Goal: Navigation & Orientation: Find specific page/section

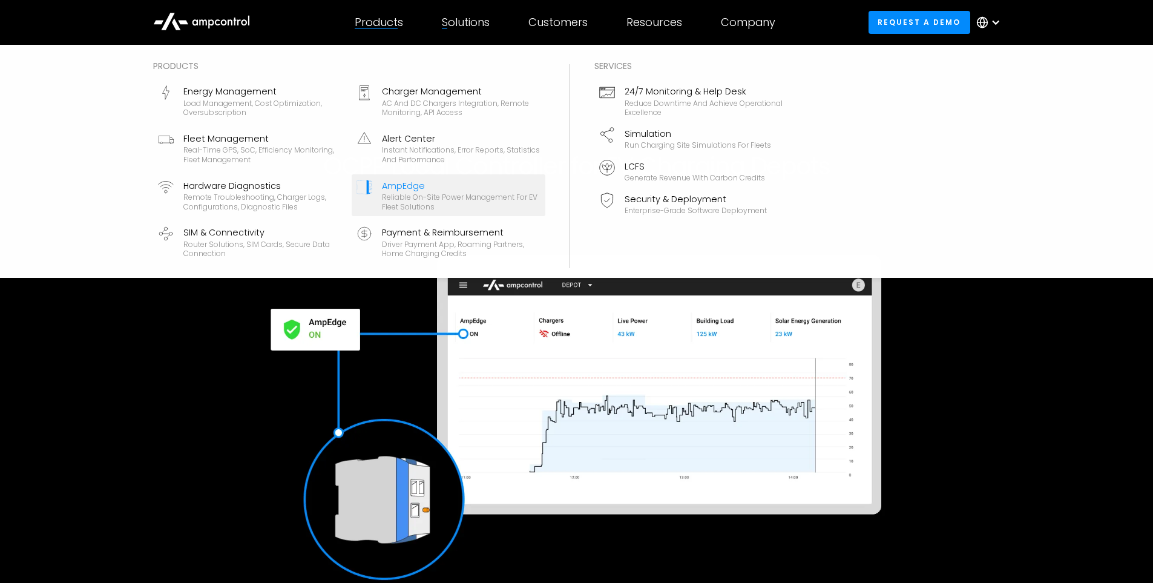
click at [382, 27] on div "Products" at bounding box center [379, 22] width 48 height 13
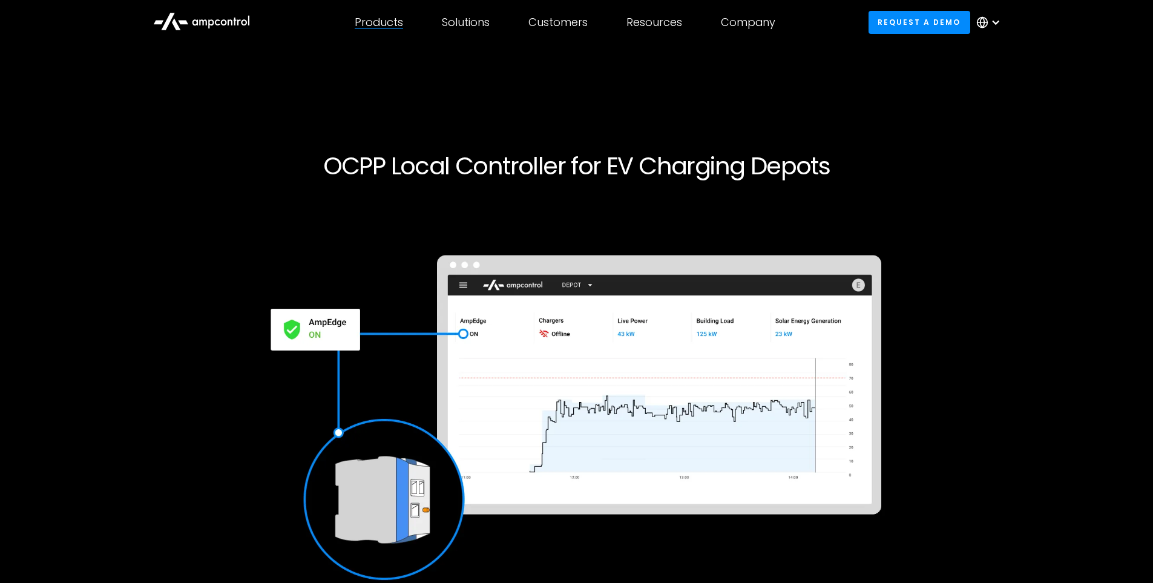
click at [382, 27] on div "Products" at bounding box center [379, 22] width 48 height 13
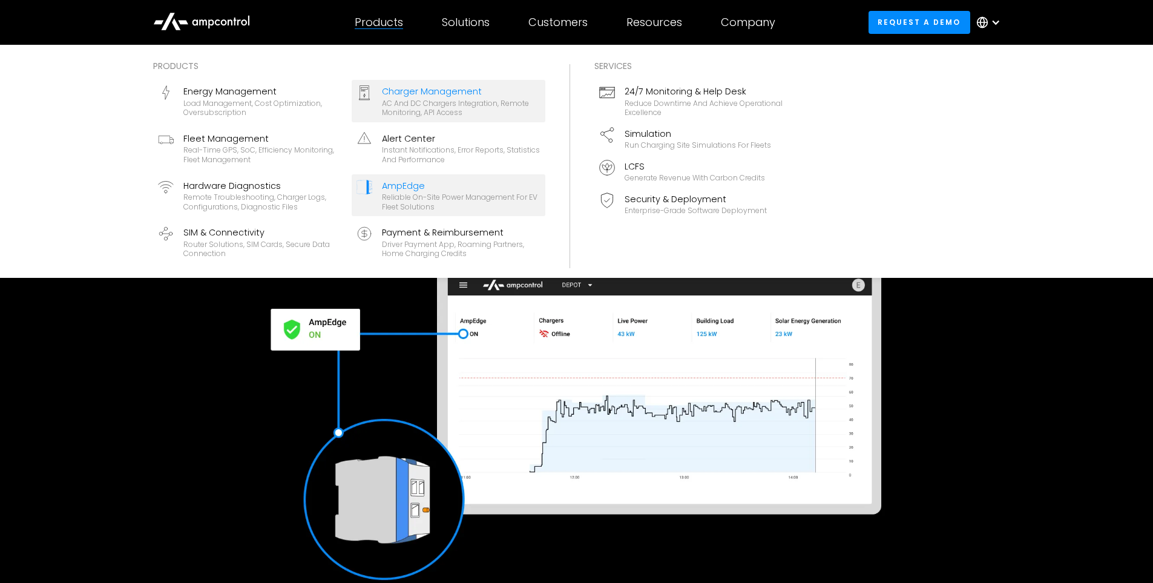
click at [425, 103] on div "AC and DC chargers integration, remote monitoring, API access" at bounding box center [461, 108] width 159 height 19
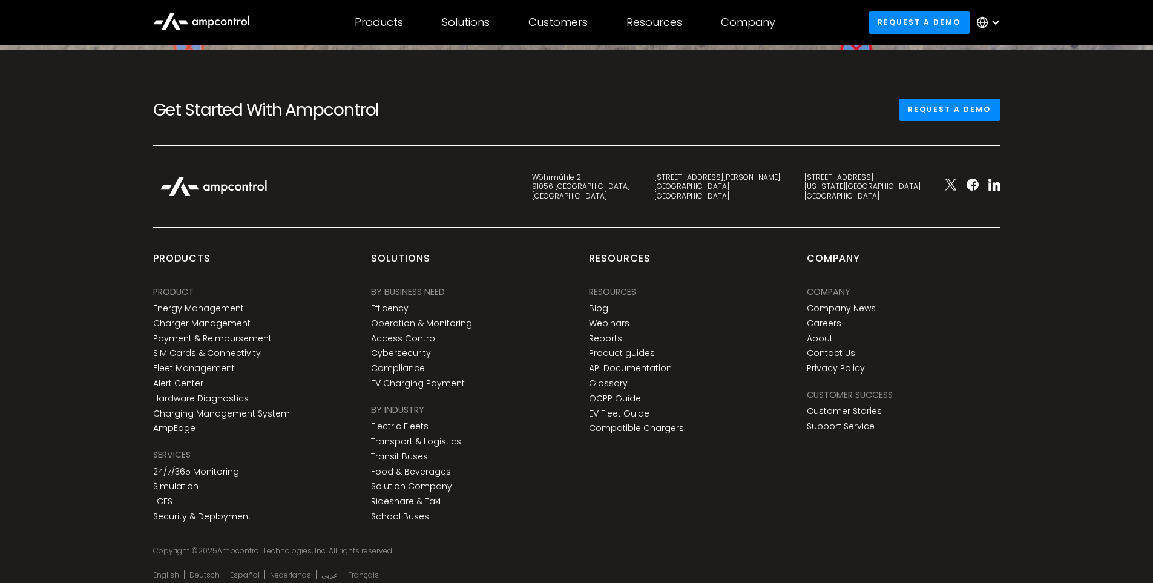
scroll to position [4692, 0]
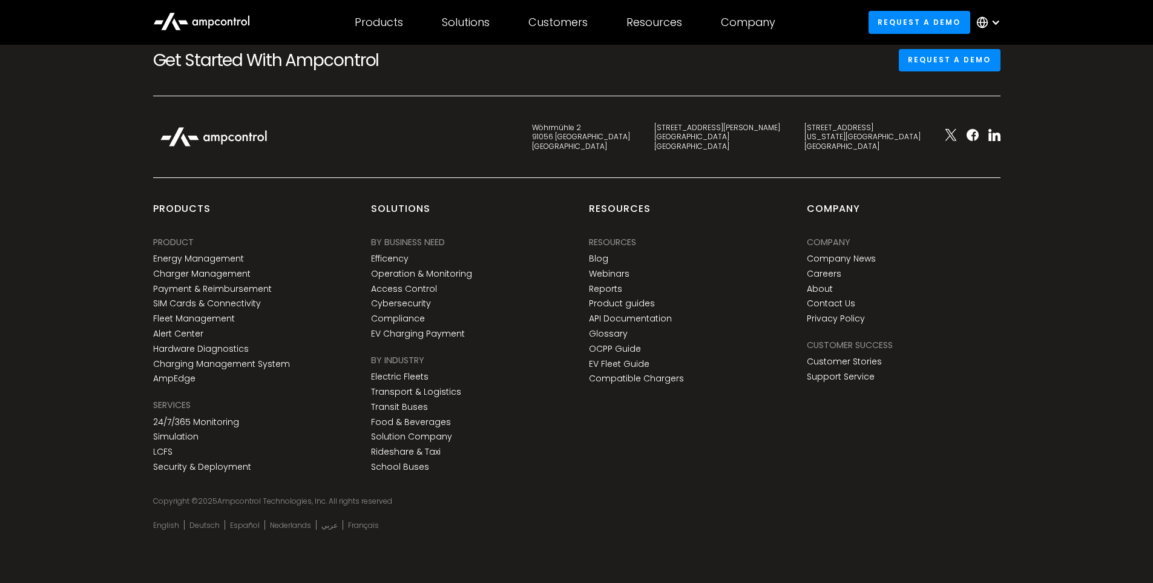
click at [199, 16] on icon at bounding box center [201, 20] width 97 height 29
